Goal: Task Accomplishment & Management: Manage account settings

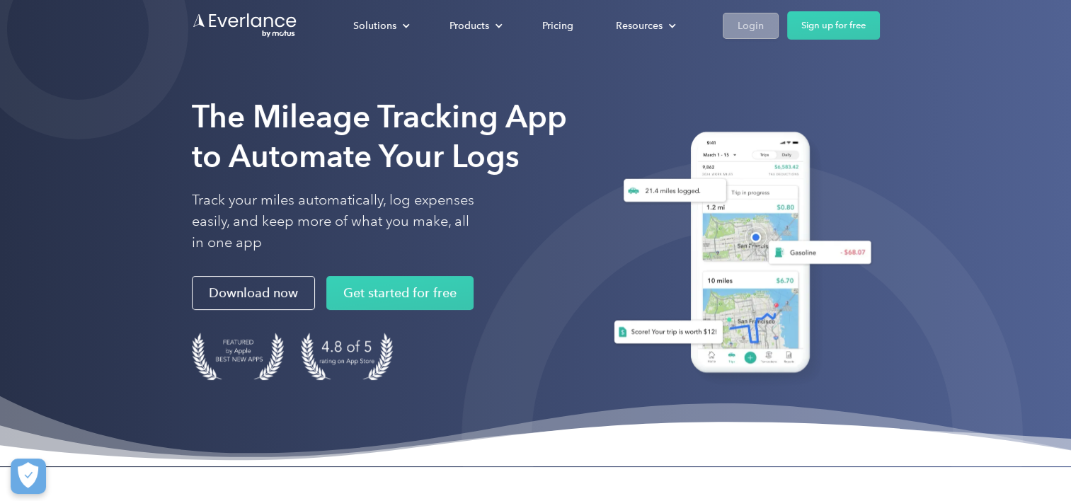
click at [749, 28] on div "Login" at bounding box center [750, 26] width 26 height 18
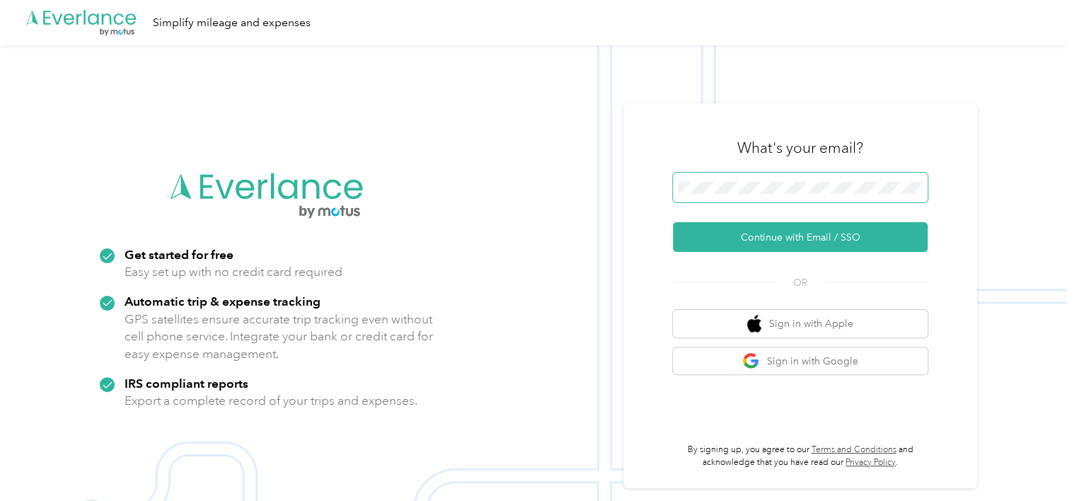
click at [771, 207] on form "Continue with Email / SSO" at bounding box center [800, 212] width 255 height 79
click at [765, 180] on span at bounding box center [800, 188] width 255 height 30
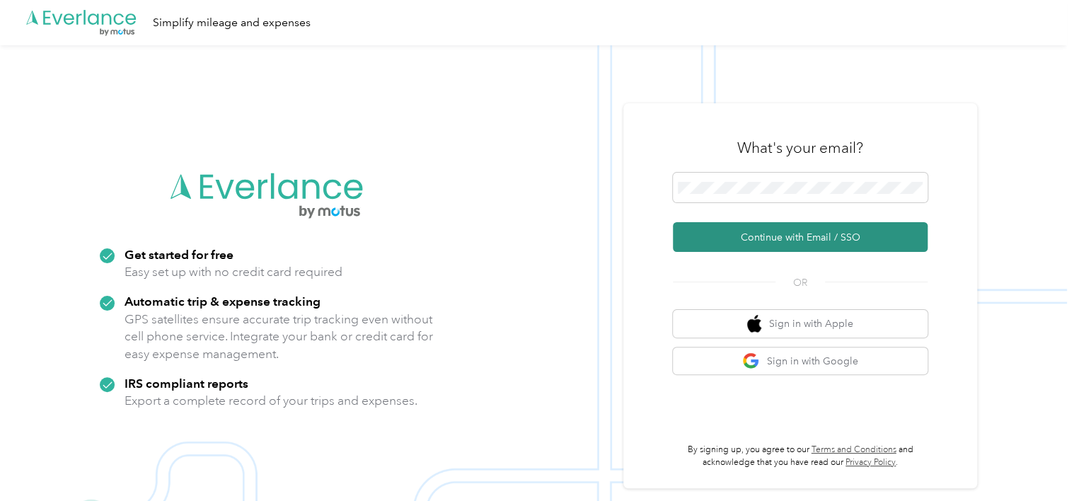
click at [718, 232] on button "Continue with Email / SSO" at bounding box center [800, 237] width 255 height 30
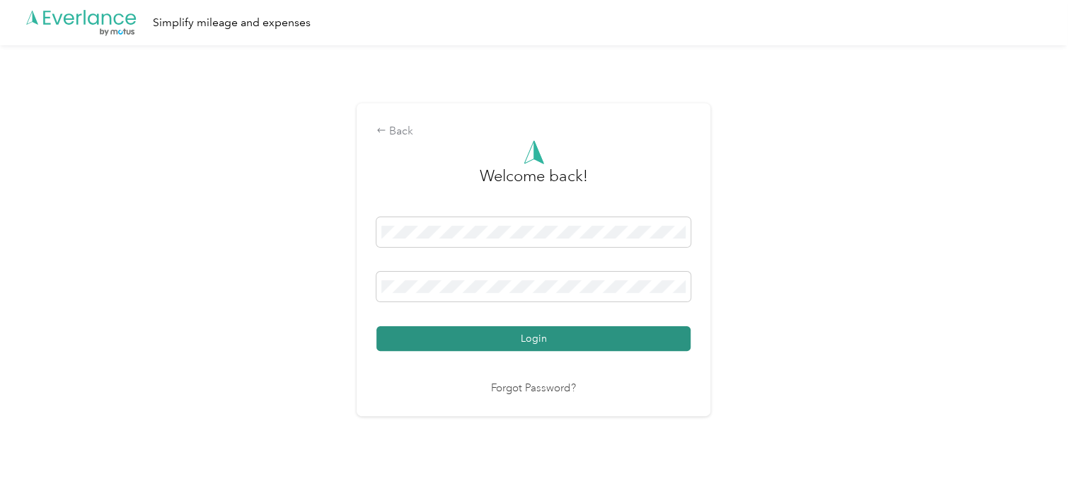
click at [456, 334] on button "Login" at bounding box center [533, 338] width 314 height 25
